Goal: Task Accomplishment & Management: Manage account settings

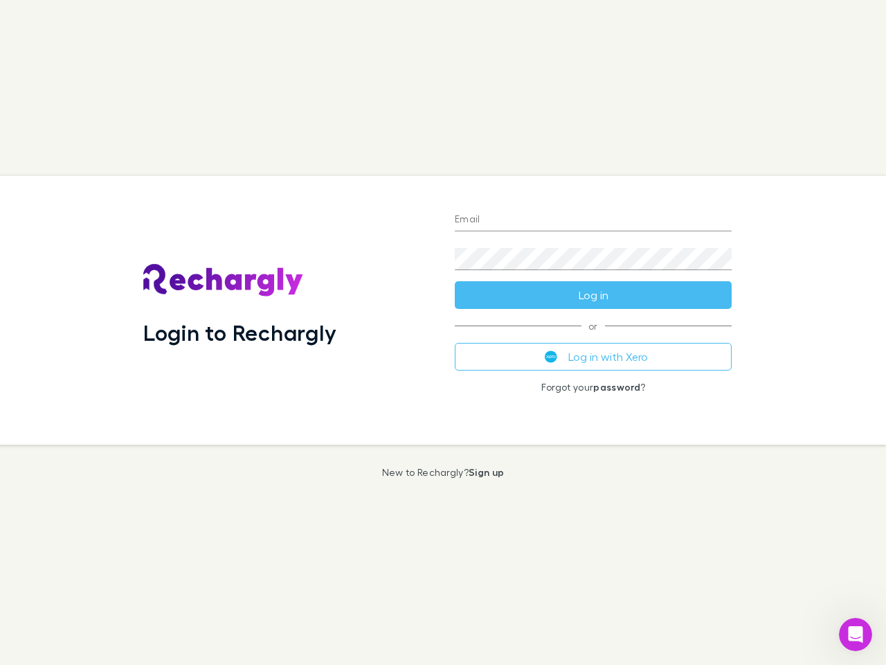
click at [443, 332] on div "Login to Rechargly" at bounding box center [288, 310] width 312 height 269
click at [593, 220] on input "Email" at bounding box center [593, 220] width 277 height 22
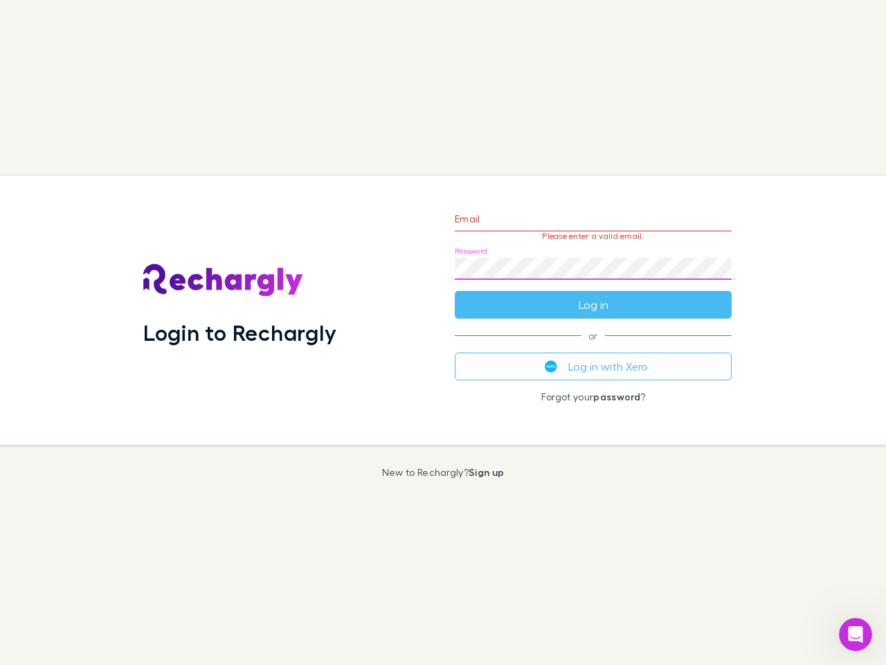
click at [593, 295] on form "Email Please enter a valid email. Password Log in" at bounding box center [593, 258] width 277 height 120
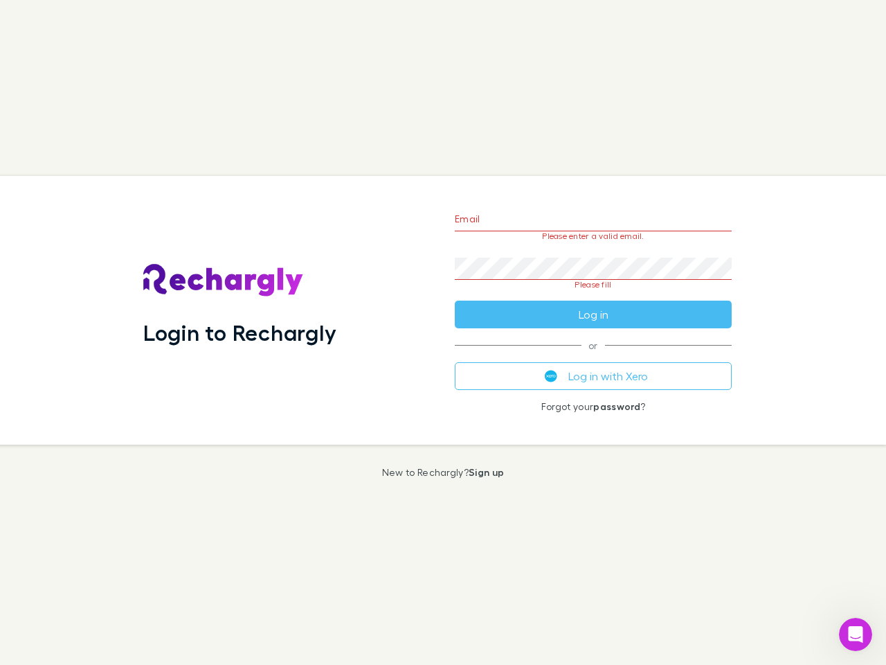
click at [593, 357] on div "Email Please enter a valid email. Password Please fill Log in or Log in with Xe…" at bounding box center [593, 310] width 299 height 269
